Goal: Task Accomplishment & Management: Manage account settings

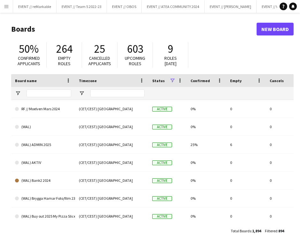
click at [5, 8] on app-icon "Menu" at bounding box center [6, 6] width 5 height 5
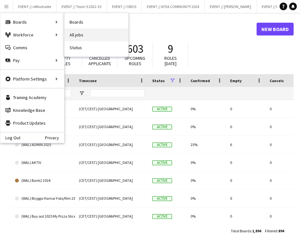
click at [81, 35] on link "All jobs" at bounding box center [97, 34] width 64 height 13
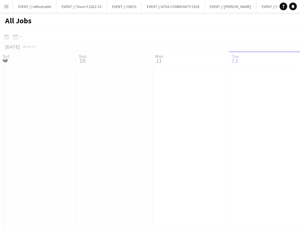
scroll to position [0, 153]
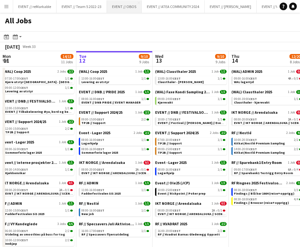
click at [121, 7] on button "EVENT // OBOS Close" at bounding box center [124, 6] width 35 height 12
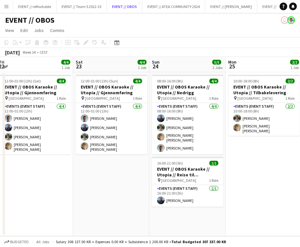
scroll to position [0, 140]
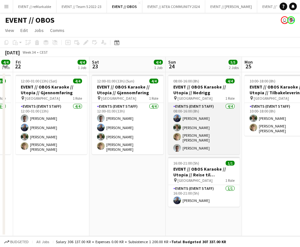
click at [205, 132] on app-card-role "Events (Event Staff) 4/4 08:00-16:00 (8h) Julie Dahl Oscar Markey Bastian Solem…" at bounding box center [204, 128] width 72 height 51
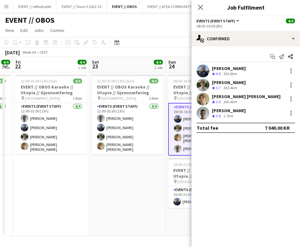
click at [241, 98] on div "Bastian Solem Crew rating 3.6 300.4km" at bounding box center [246, 99] width 109 height 13
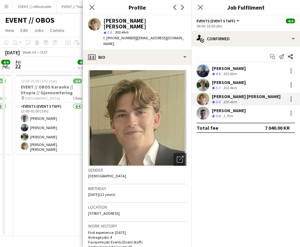
click at [204, 113] on app-user-avatar at bounding box center [203, 113] width 13 height 13
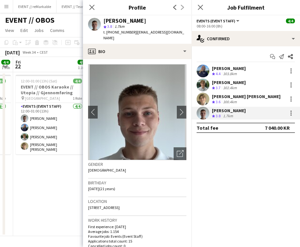
click at [206, 94] on app-user-avatar at bounding box center [203, 99] width 13 height 13
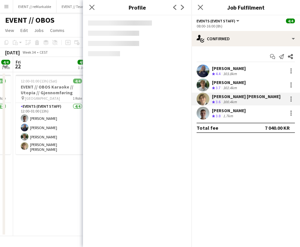
click at [205, 83] on app-user-avatar at bounding box center [203, 85] width 13 height 13
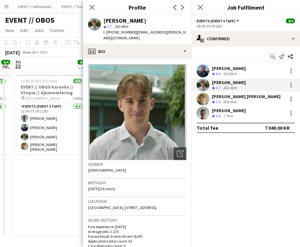
click at [205, 69] on app-user-avatar at bounding box center [203, 71] width 13 height 13
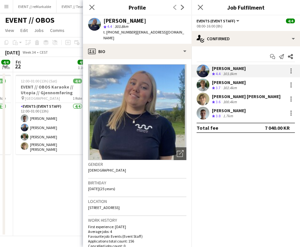
click at [35, 160] on app-date-cell "12:00-01:00 (13h) (Sat) 4/4 EVENT // OBOS Karaoke // Utopia // Gjennomføring pi…" at bounding box center [51, 154] width 76 height 164
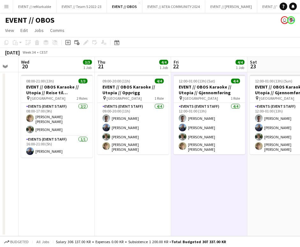
scroll to position [0, 213]
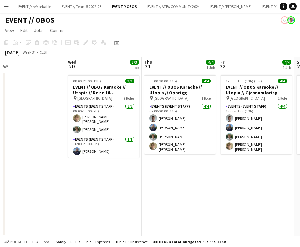
scroll to position [0, 256]
